Goal: Check status: Check status

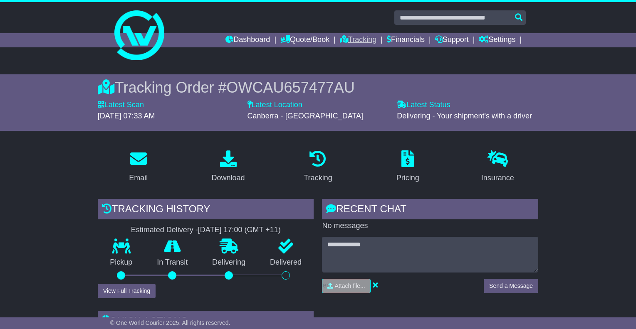
click at [354, 42] on link "Tracking" at bounding box center [358, 40] width 37 height 14
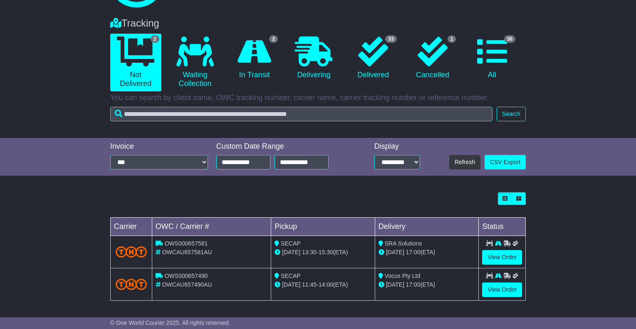
scroll to position [53, 0]
click at [500, 58] on icon at bounding box center [492, 52] width 30 height 30
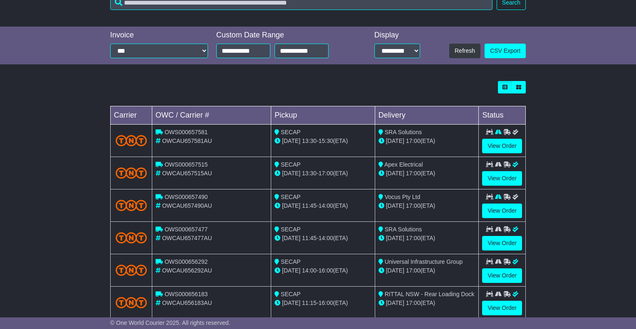
scroll to position [180, 0]
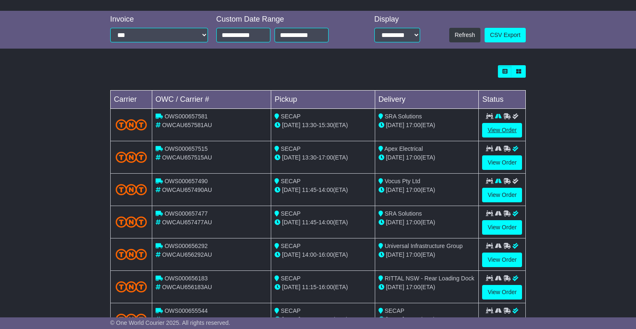
click at [509, 129] on link "View Order" at bounding box center [502, 130] width 40 height 15
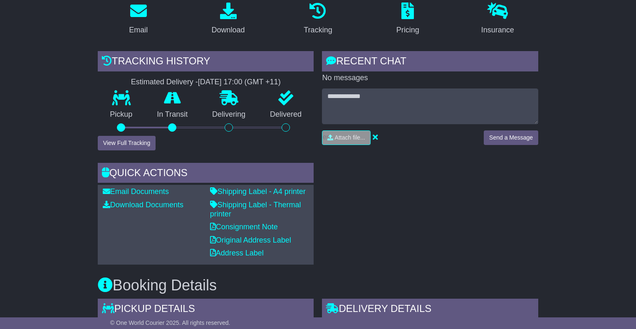
scroll to position [151, 0]
click at [134, 139] on button "View Full Tracking" at bounding box center [127, 143] width 58 height 15
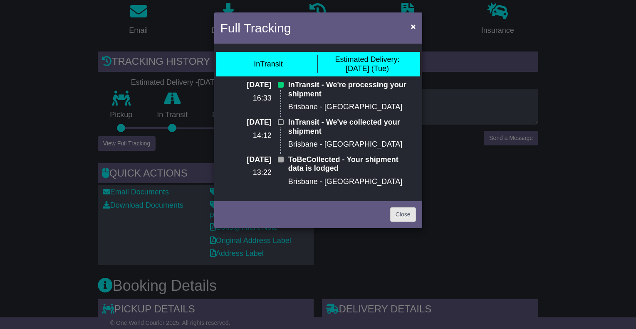
click at [408, 213] on link "Close" at bounding box center [403, 215] width 26 height 15
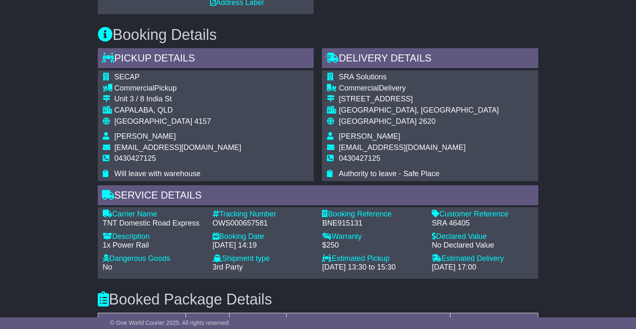
scroll to position [404, 0]
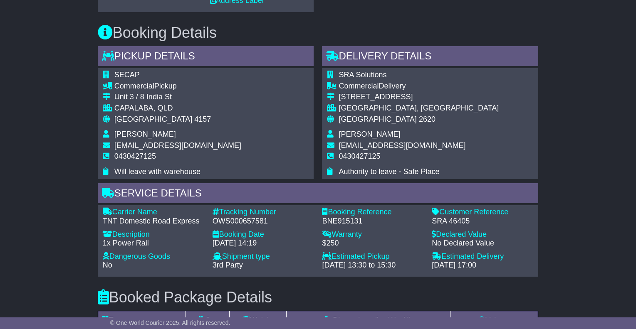
click at [238, 217] on div "OWS000657581" at bounding box center [263, 221] width 101 height 9
copy div "OWS000657581"
